Goal: Information Seeking & Learning: Learn about a topic

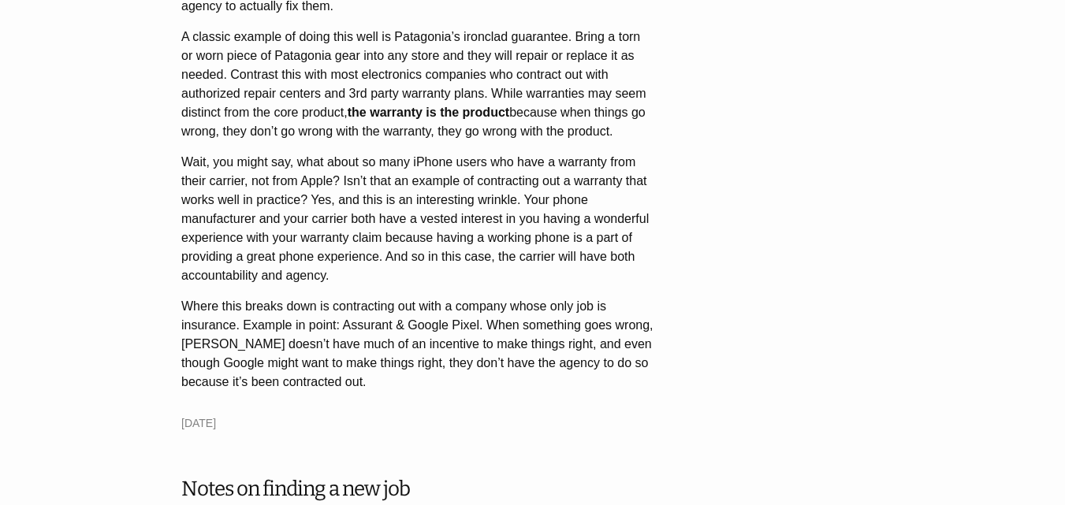
scroll to position [79, 0]
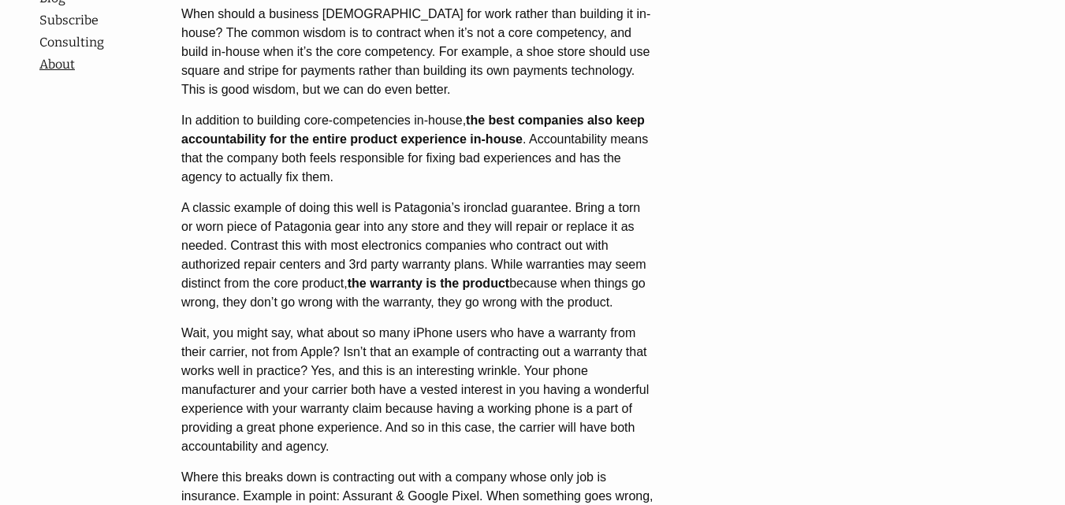
click at [72, 74] on link "About" at bounding box center [110, 64] width 142 height 19
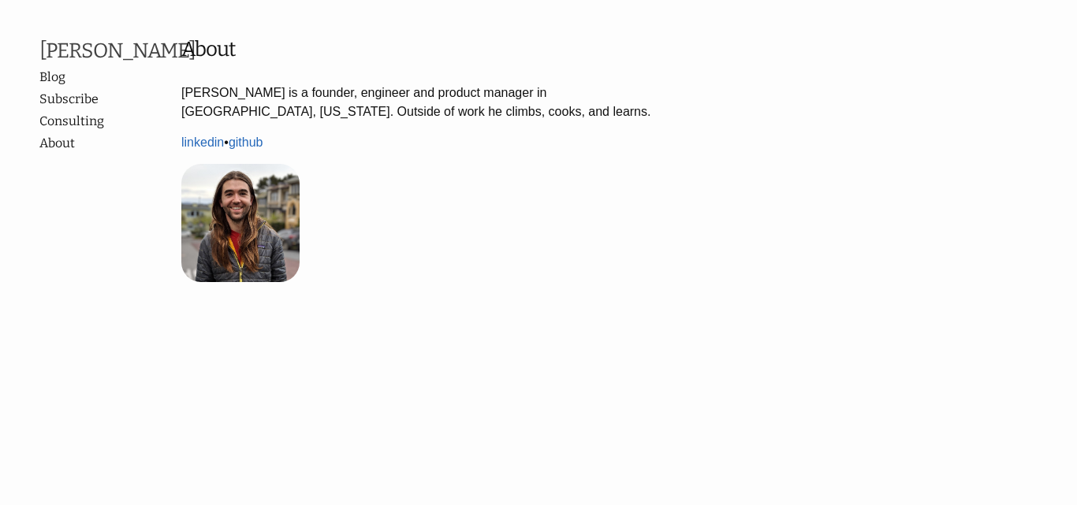
click at [551, 236] on p "Content" at bounding box center [417, 223] width 473 height 118
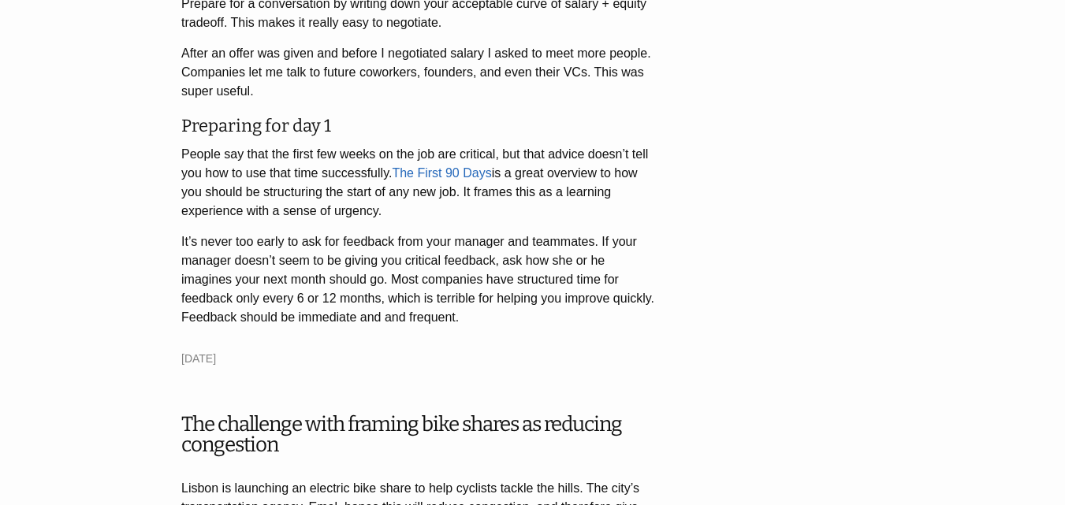
scroll to position [1735, 0]
